Goal: Check status: Check status

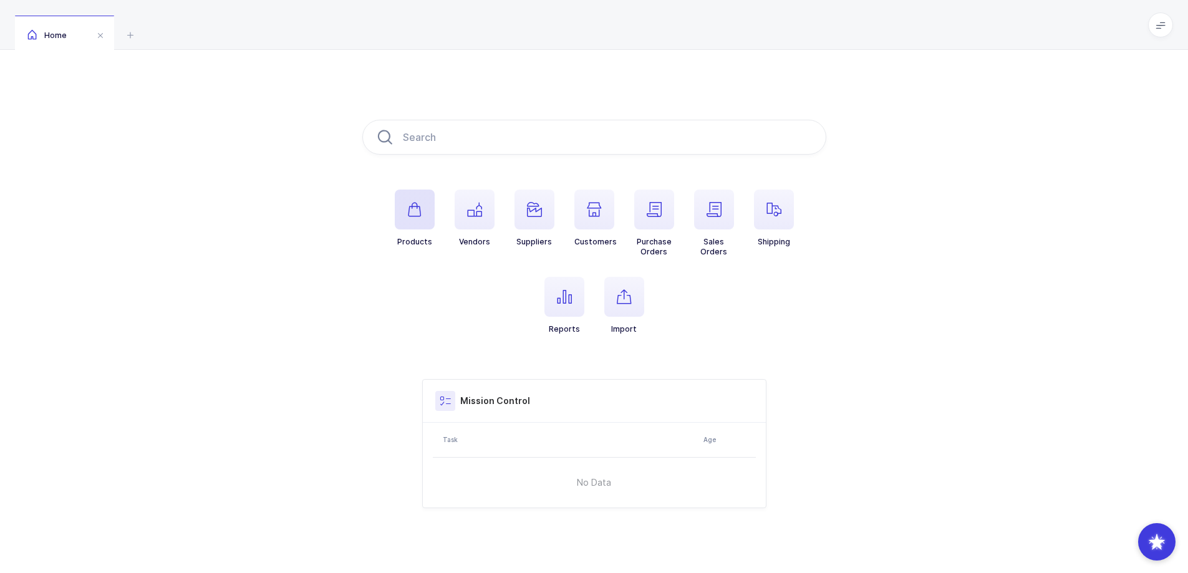
click at [408, 214] on icon "button" at bounding box center [414, 209] width 15 height 15
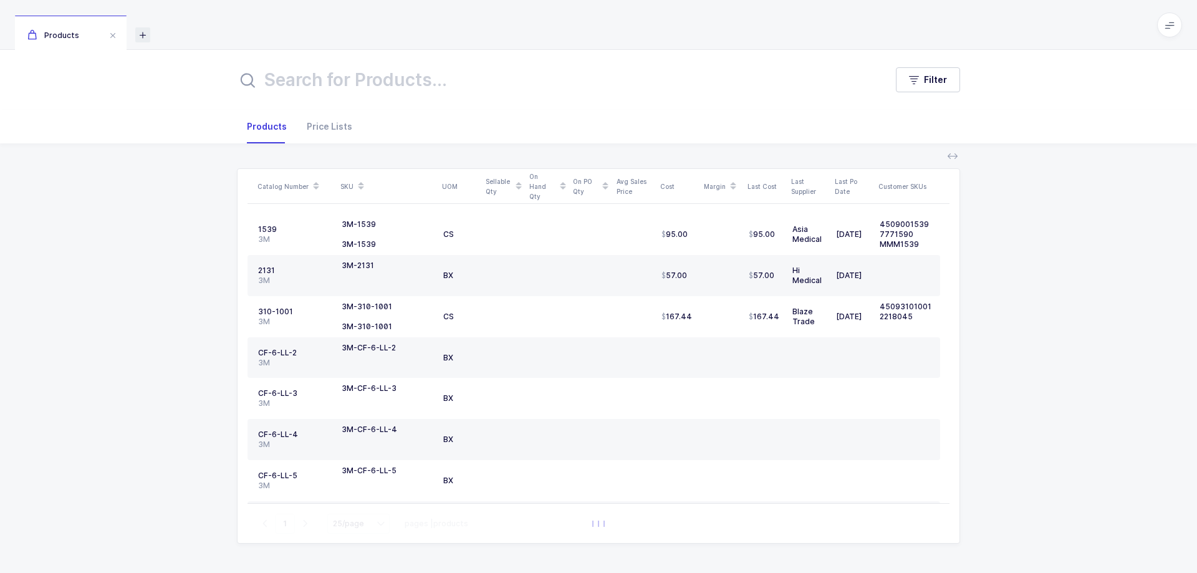
click at [142, 35] on icon at bounding box center [142, 34] width 15 height 15
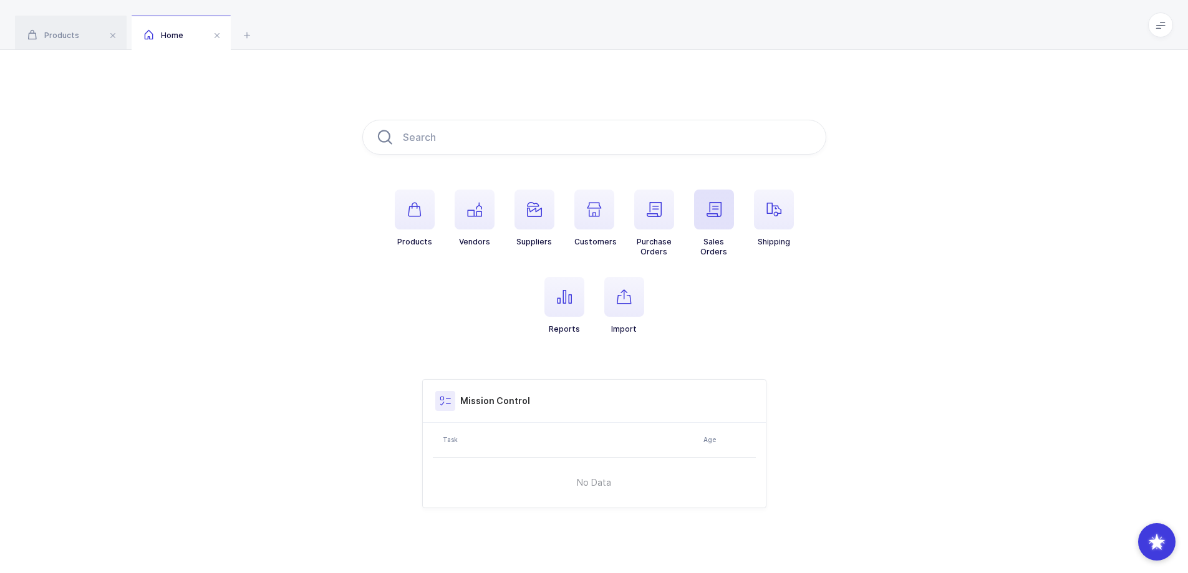
click at [719, 216] on icon "button" at bounding box center [713, 209] width 15 height 15
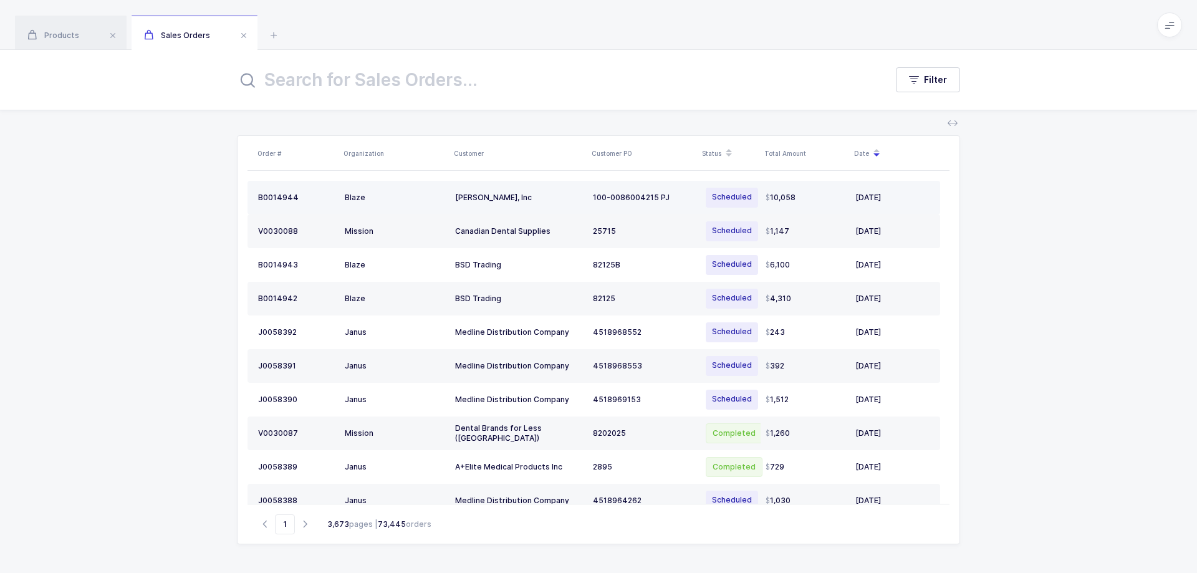
click at [393, 201] on div "Blaze" at bounding box center [395, 198] width 100 height 10
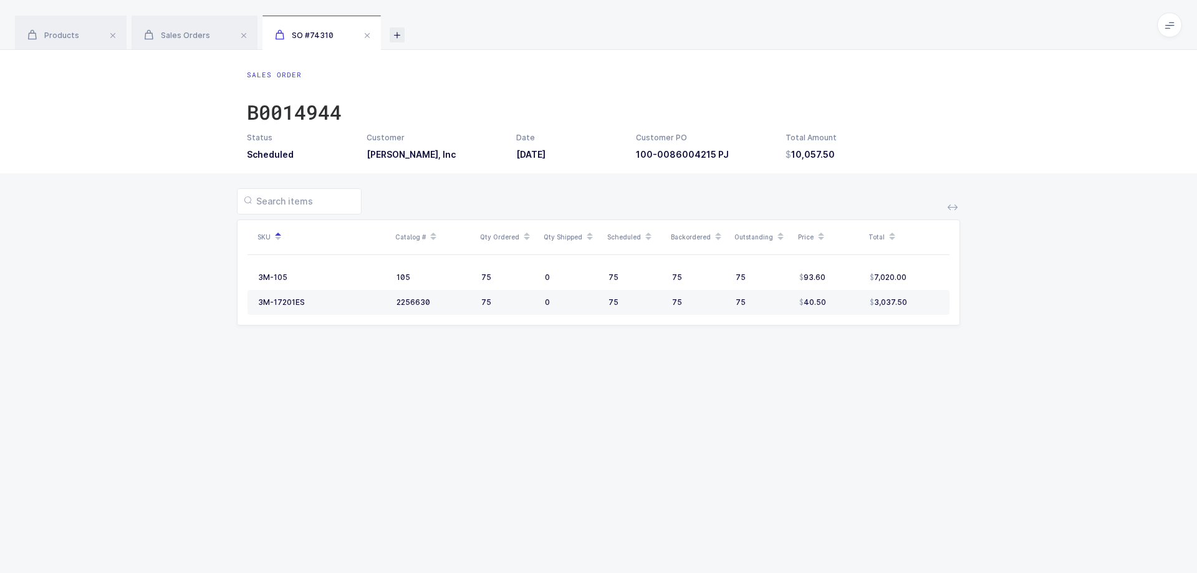
click at [397, 37] on icon at bounding box center [397, 34] width 15 height 15
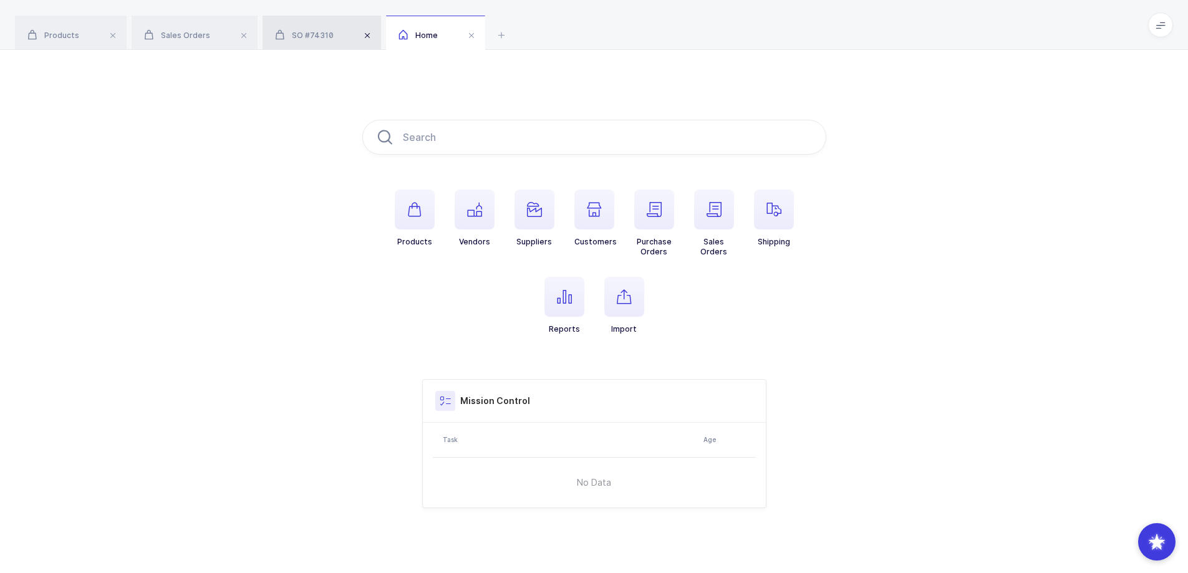
click at [367, 37] on span at bounding box center [367, 35] width 15 height 15
click at [778, 218] on span "button" at bounding box center [774, 210] width 40 height 40
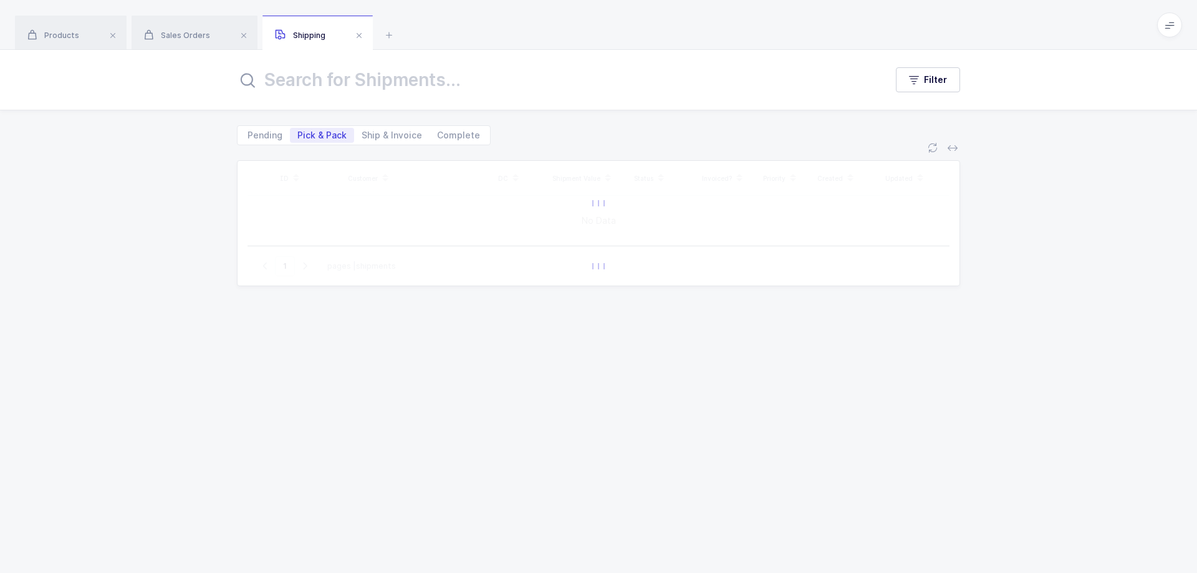
click at [1169, 26] on icon at bounding box center [1169, 25] width 10 height 10
click at [1137, 107] on li "Warehouse" at bounding box center [1123, 108] width 93 height 10
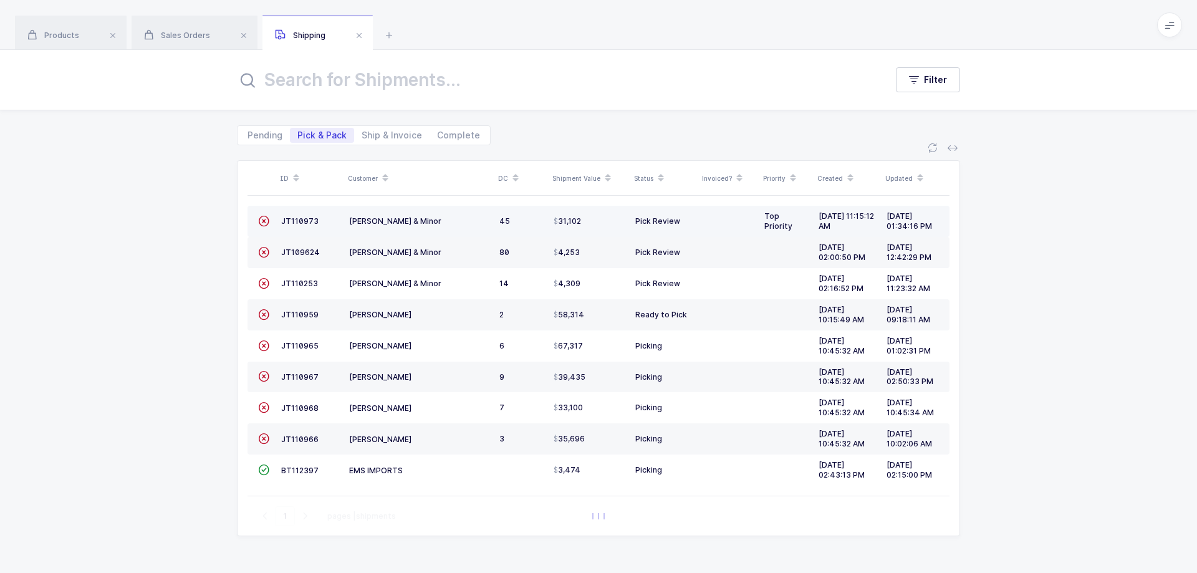
click at [509, 221] on div "45" at bounding box center [521, 221] width 44 height 10
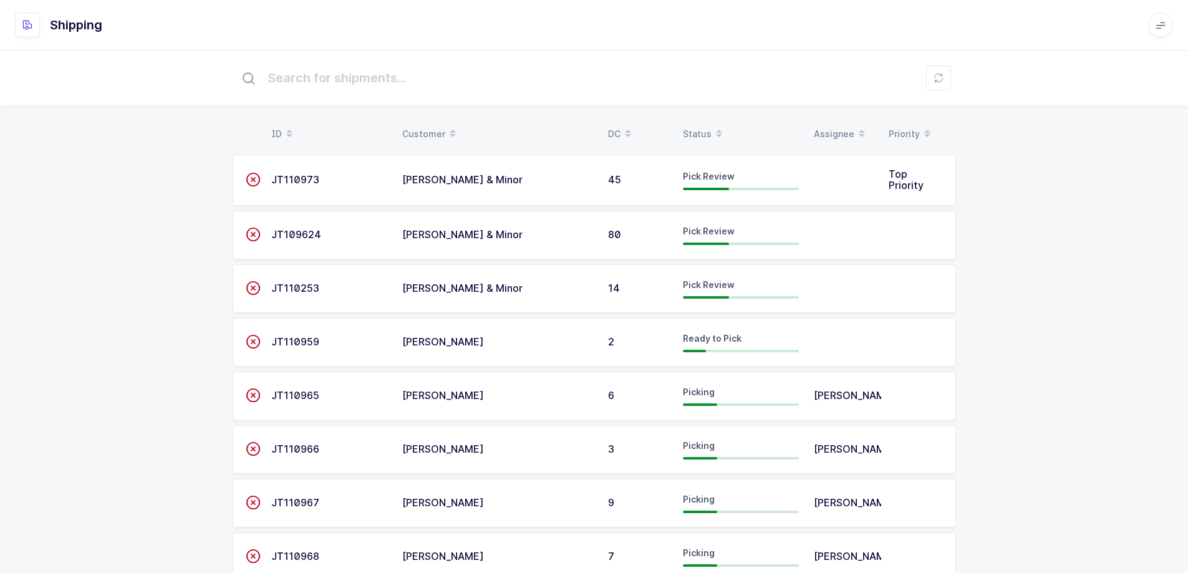
click at [497, 228] on td "[PERSON_NAME] & Minor" at bounding box center [498, 235] width 206 height 49
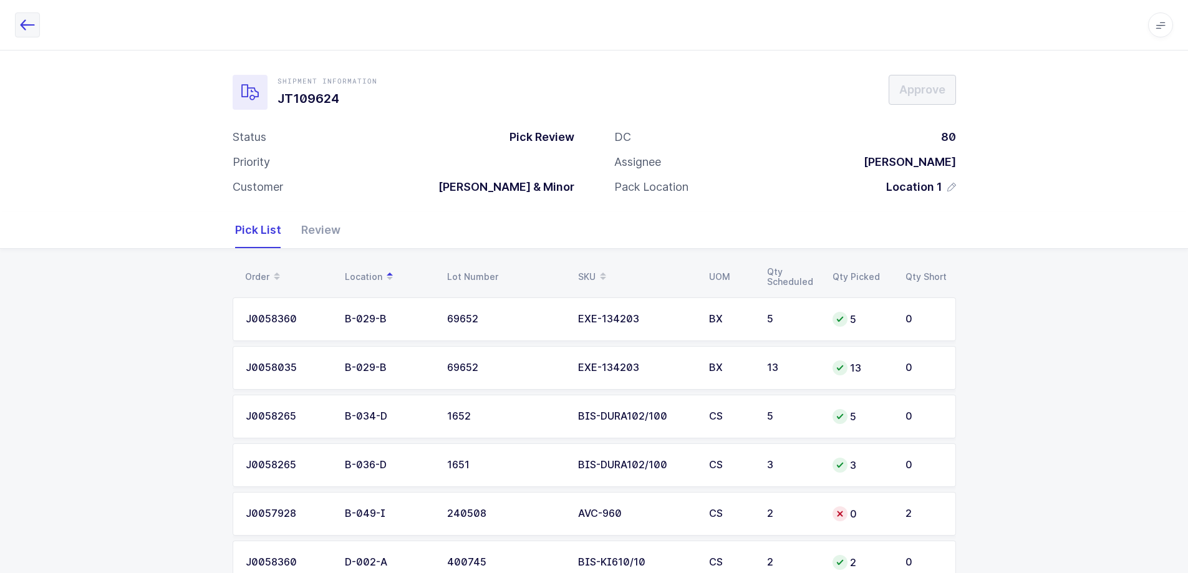
click at [31, 26] on icon "button" at bounding box center [27, 24] width 15 height 15
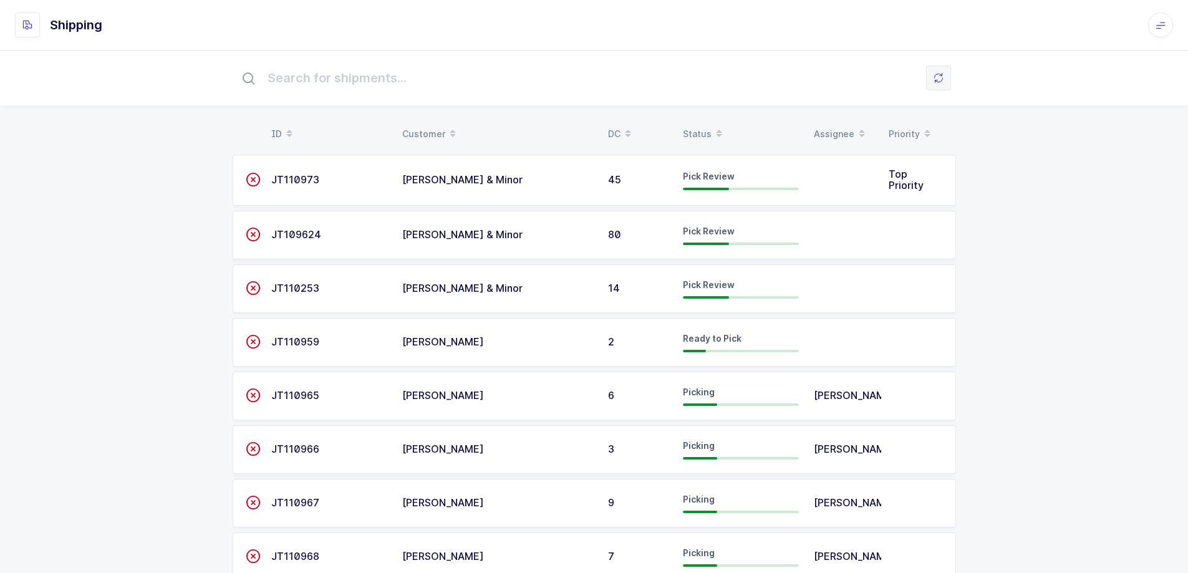
click at [937, 73] on icon at bounding box center [938, 78] width 10 height 10
click at [944, 79] on button at bounding box center [938, 77] width 25 height 25
click at [936, 81] on icon at bounding box center [938, 78] width 10 height 10
click at [940, 77] on icon at bounding box center [938, 78] width 10 height 10
click at [933, 83] on button at bounding box center [938, 77] width 25 height 25
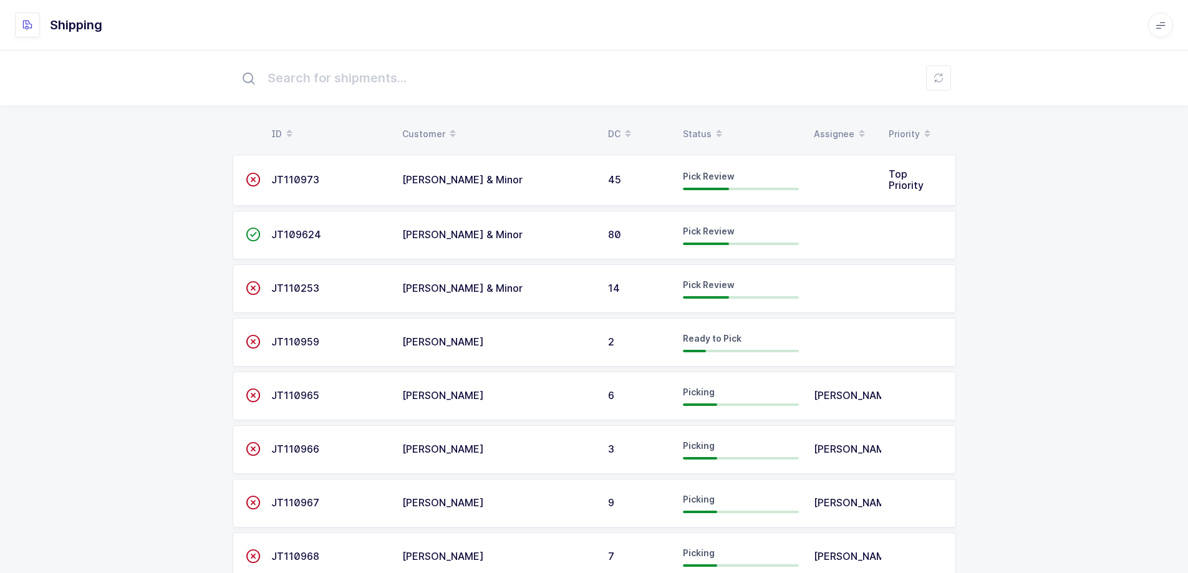
click at [1000, 143] on div "ID Customer DC Status Assignee Priority  JT110973 Owens & Minor 45 Pick Review…" at bounding box center [594, 357] width 1188 height 615
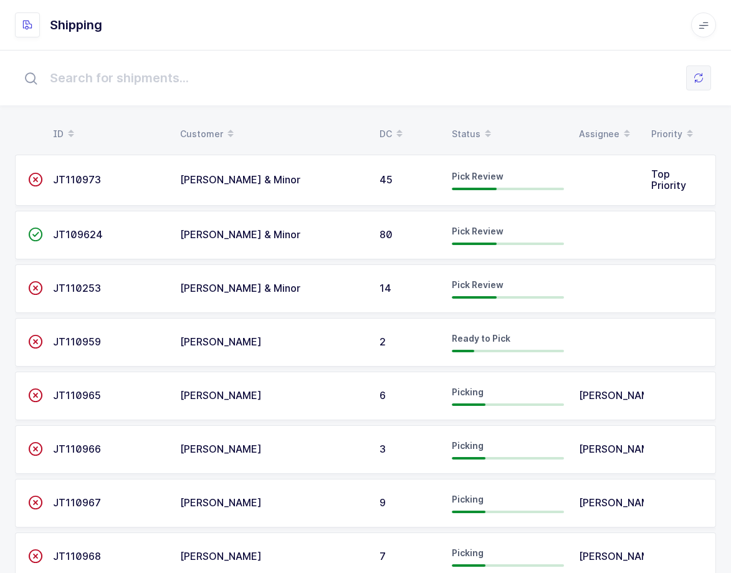
click at [696, 84] on button at bounding box center [698, 77] width 25 height 25
click at [208, 239] on span "[PERSON_NAME] & Minor" at bounding box center [240, 234] width 120 height 12
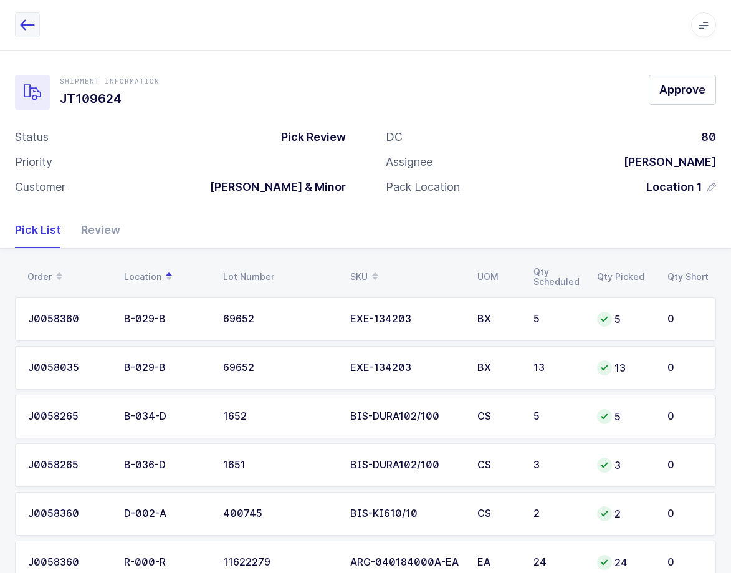
click at [26, 27] on icon "button" at bounding box center [27, 24] width 15 height 15
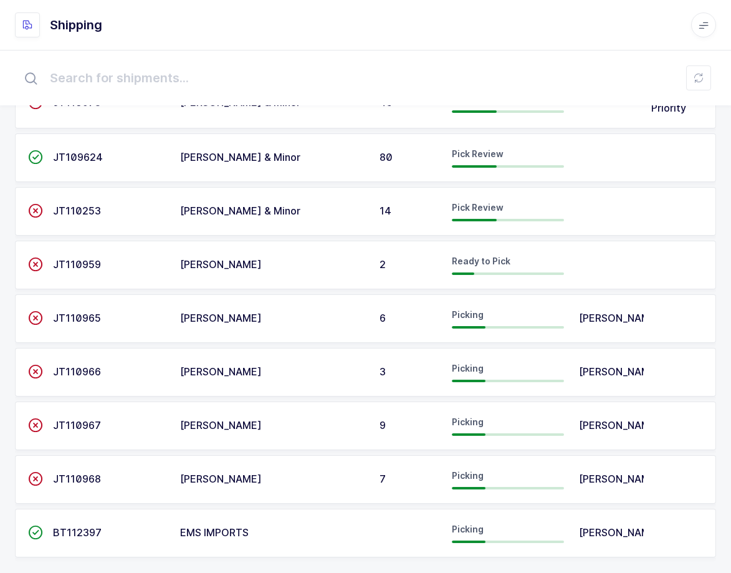
scroll to position [92, 0]
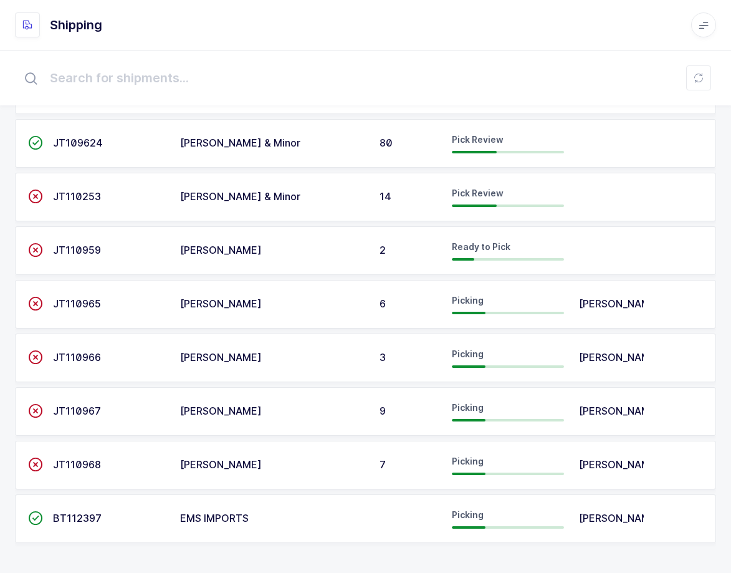
click at [286, 255] on div "[PERSON_NAME]" at bounding box center [272, 250] width 185 height 11
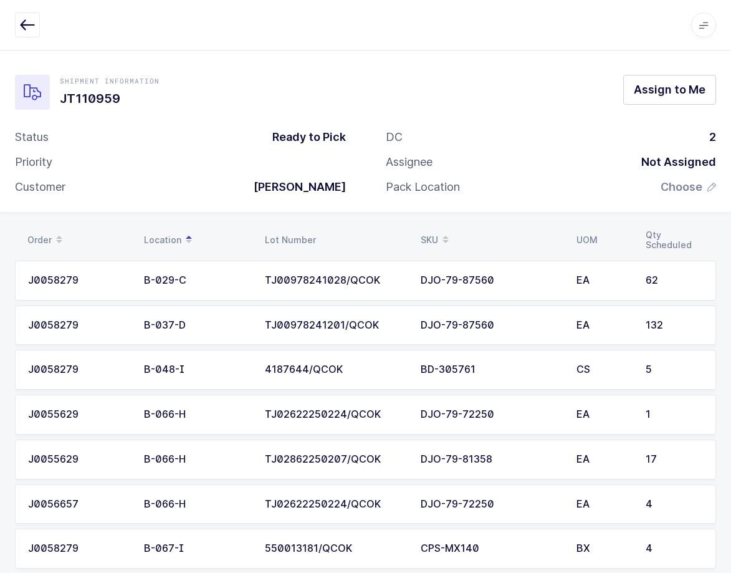
click at [707, 19] on span at bounding box center [703, 24] width 25 height 25
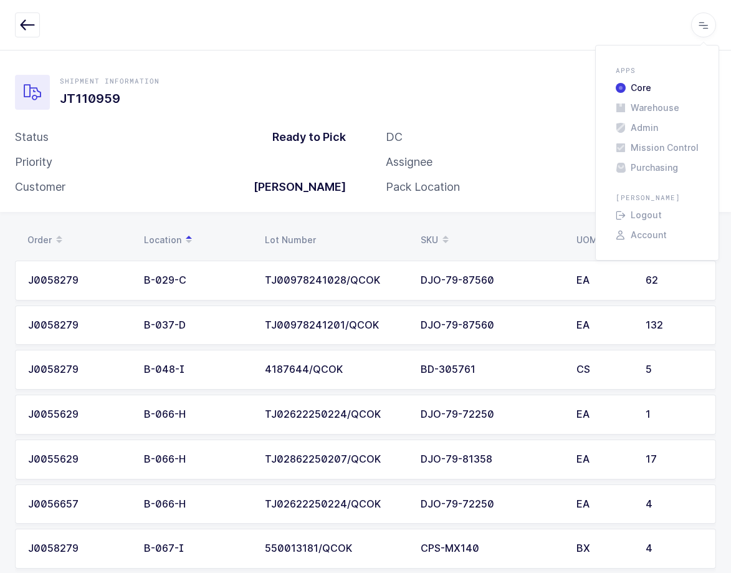
click at [648, 87] on li "Core" at bounding box center [657, 88] width 93 height 10
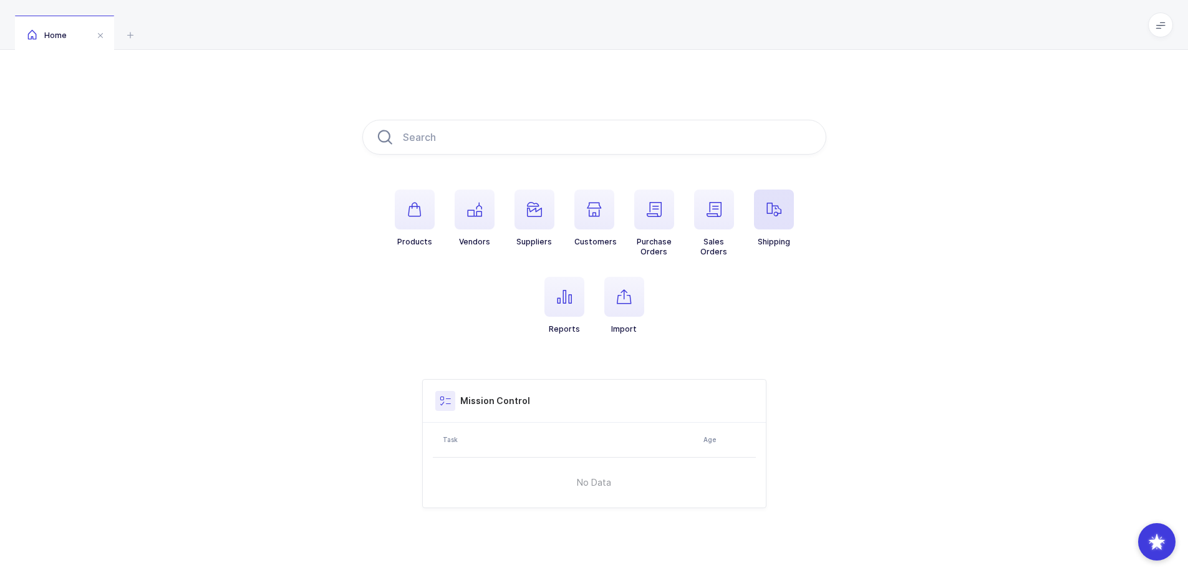
click at [778, 216] on icon "button" at bounding box center [773, 209] width 15 height 15
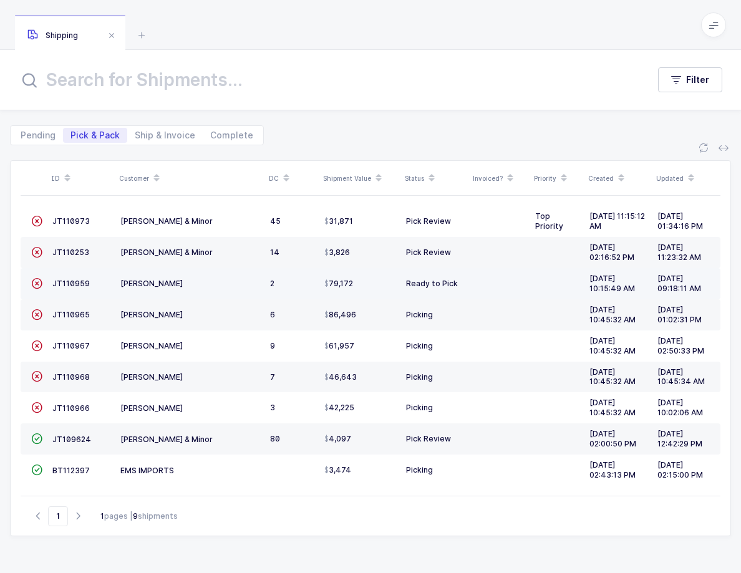
click at [216, 277] on td "[PERSON_NAME]" at bounding box center [190, 283] width 150 height 31
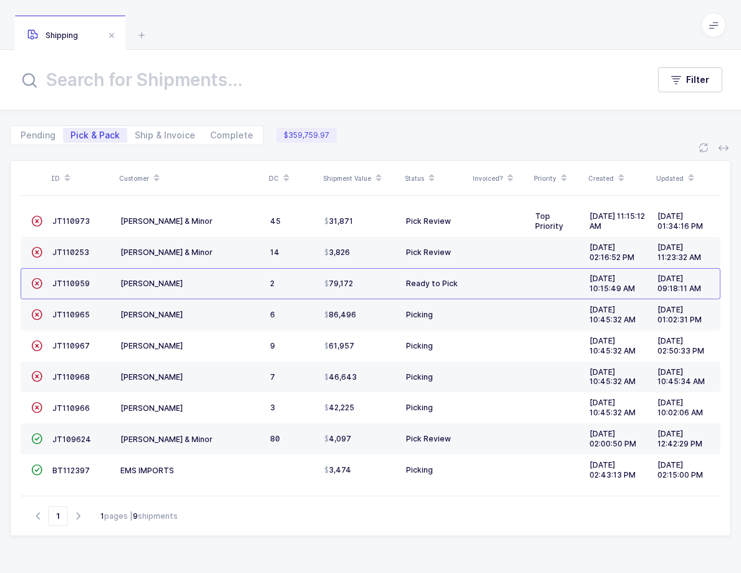
click at [216, 277] on td "[PERSON_NAME]" at bounding box center [190, 283] width 150 height 31
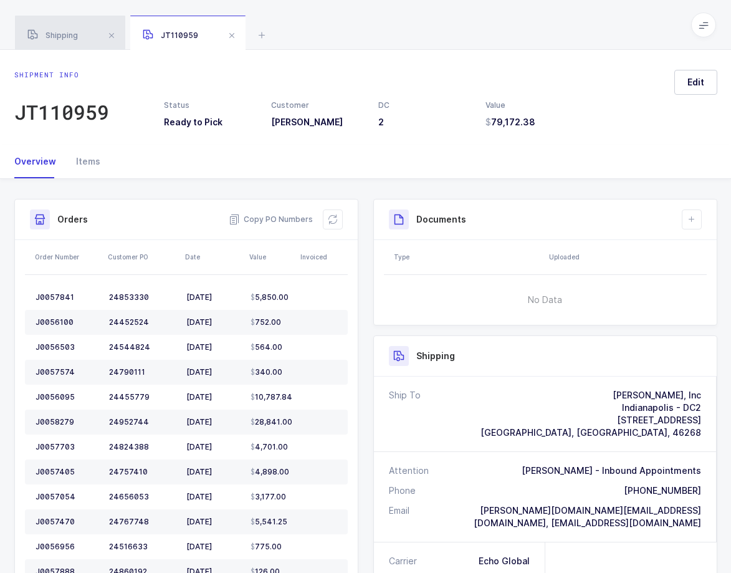
click at [68, 29] on div "Shipping" at bounding box center [70, 33] width 110 height 35
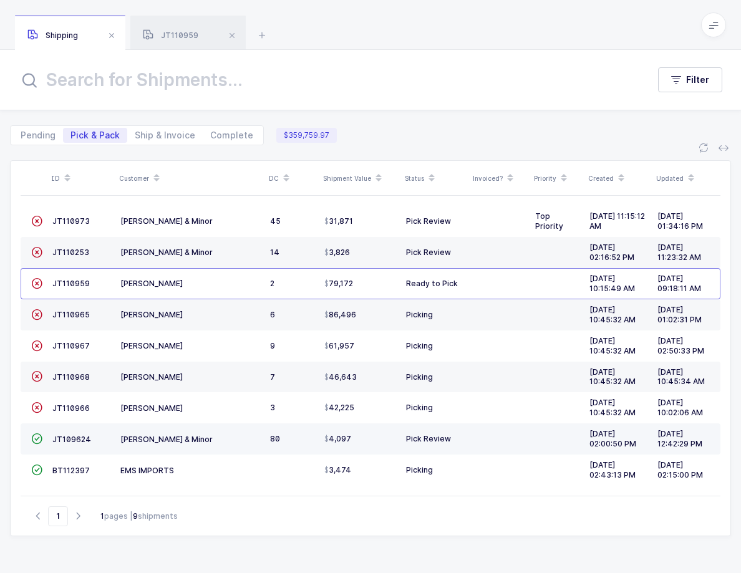
click at [246, 436] on div "[PERSON_NAME] & Minor" at bounding box center [190, 439] width 140 height 11
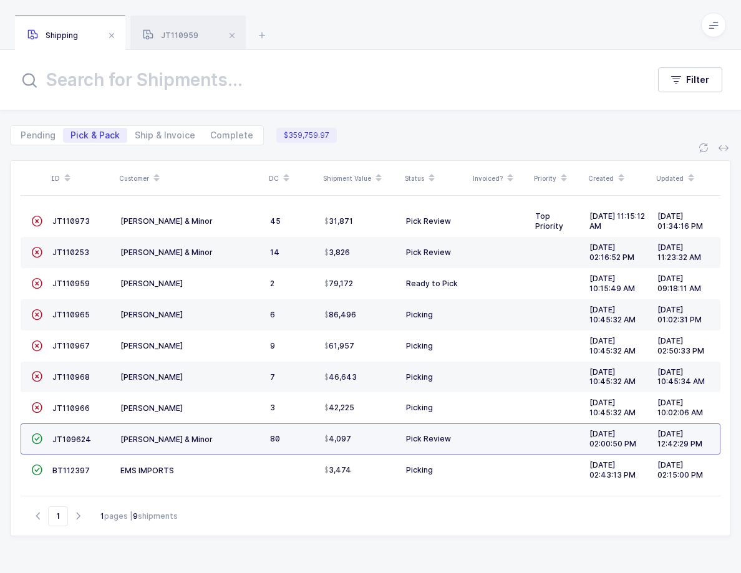
click at [246, 436] on div "[PERSON_NAME] & Minor" at bounding box center [190, 439] width 140 height 11
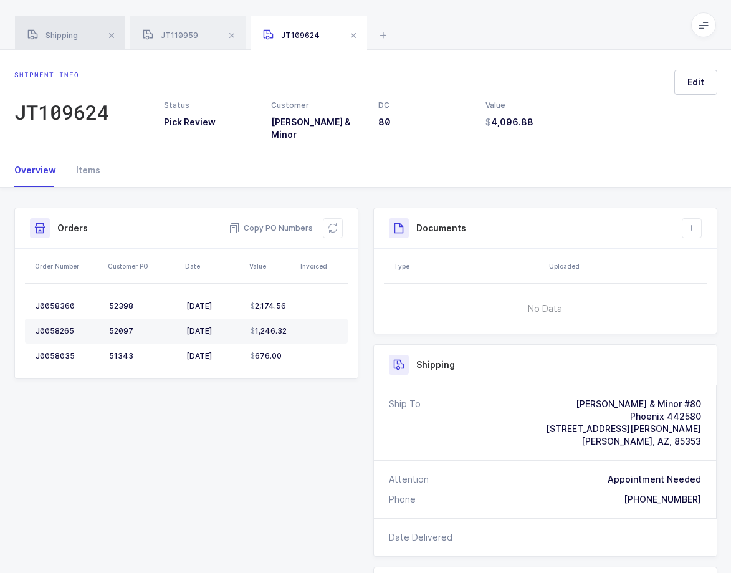
click at [53, 27] on div "Shipping" at bounding box center [70, 33] width 110 height 35
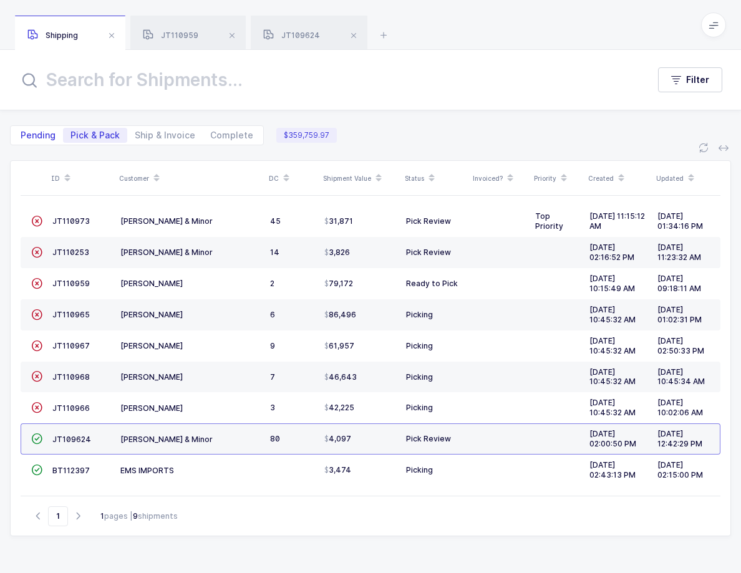
click at [28, 131] on span "Pending" at bounding box center [38, 135] width 35 height 9
click at [21, 130] on input "Pending" at bounding box center [17, 132] width 8 height 8
radio input "true"
radio input "false"
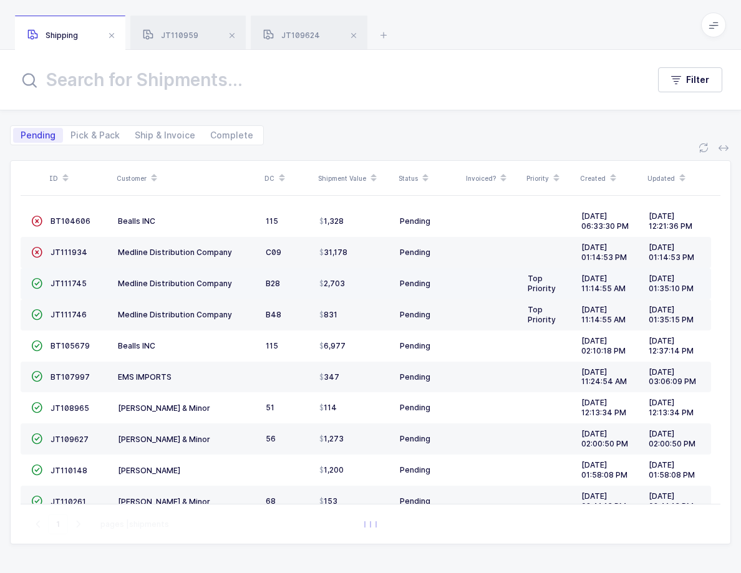
click at [216, 277] on td "Medline Distribution Company" at bounding box center [187, 283] width 148 height 31
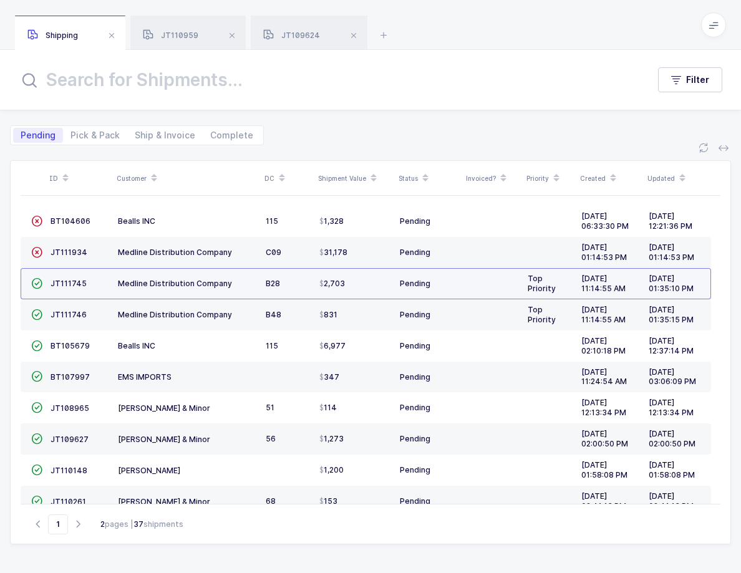
click at [202, 274] on td "Medline Distribution Company" at bounding box center [187, 283] width 148 height 31
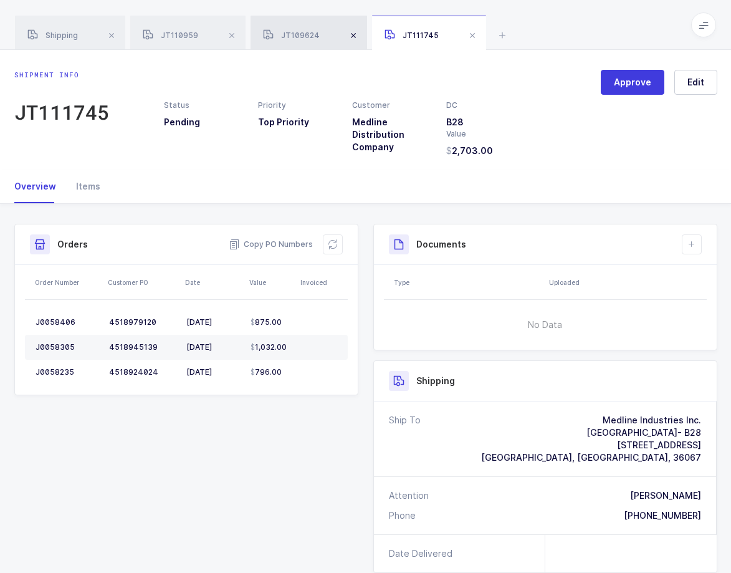
click at [354, 34] on span at bounding box center [353, 35] width 15 height 15
click at [234, 36] on span at bounding box center [231, 35] width 15 height 15
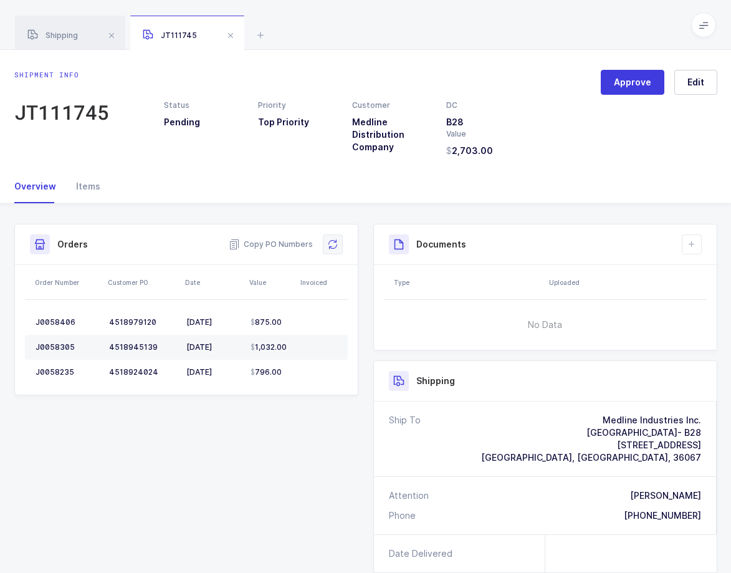
click at [329, 249] on icon at bounding box center [333, 244] width 10 height 10
